Goal: Find specific page/section

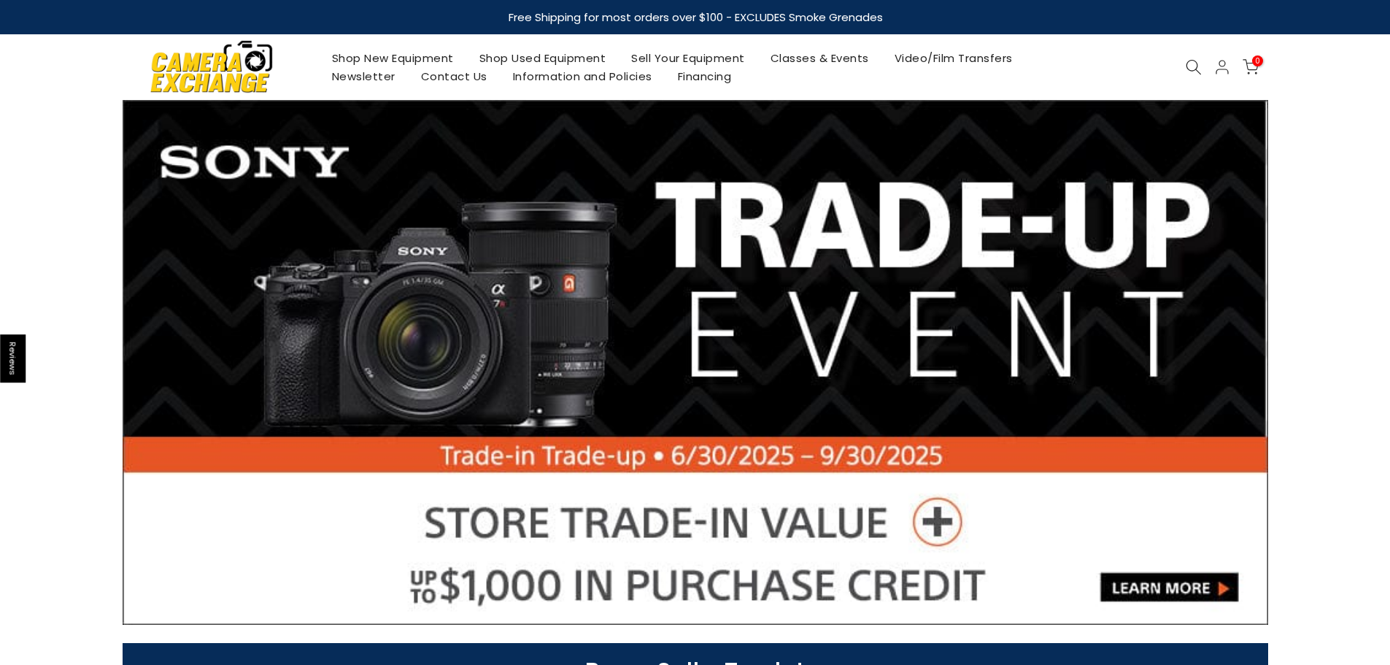
click at [1193, 62] on icon at bounding box center [1194, 67] width 16 height 16
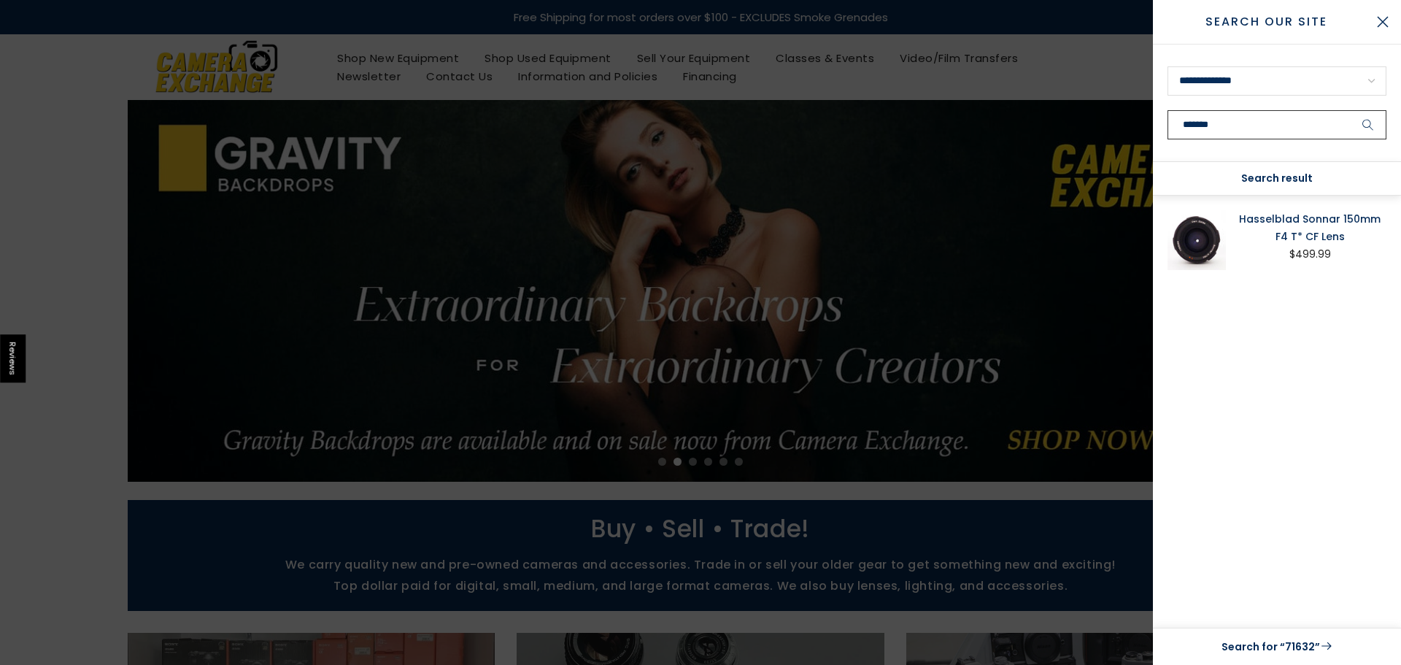
type input "*******"
click at [1350, 110] on button "submit" at bounding box center [1368, 124] width 36 height 29
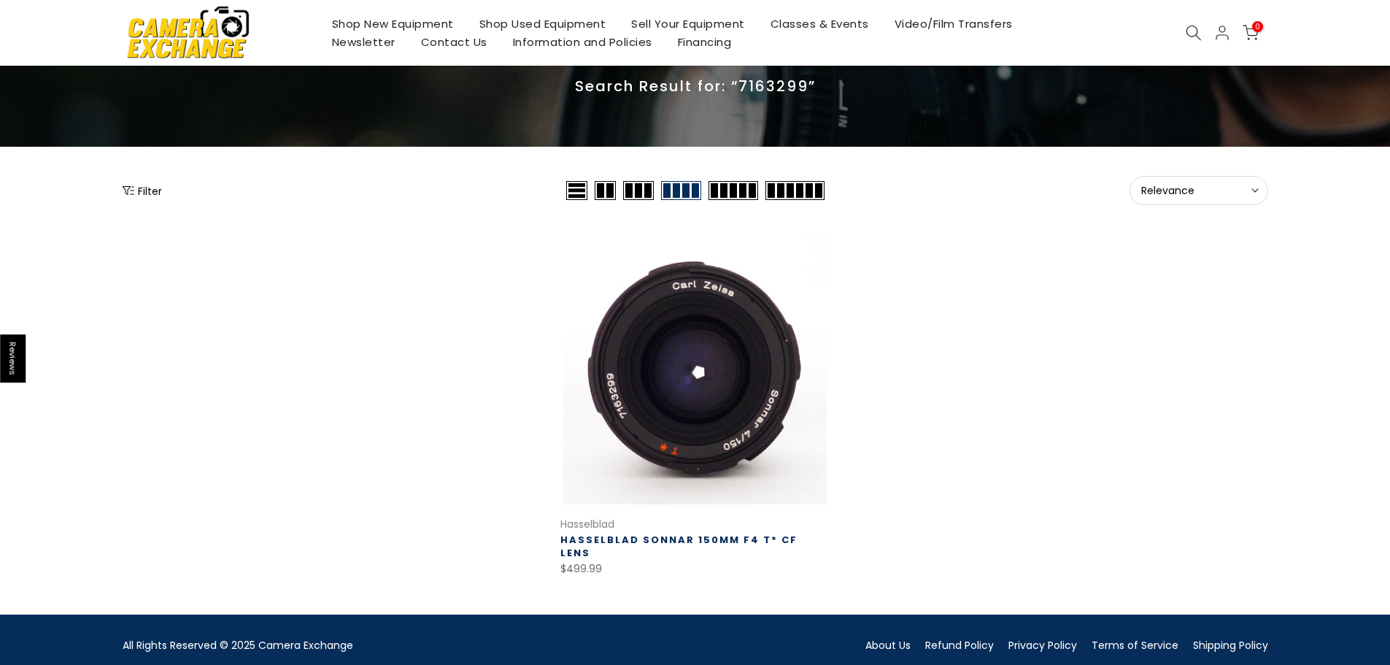
scroll to position [72, 0]
